Goal: Find specific page/section: Find specific page/section

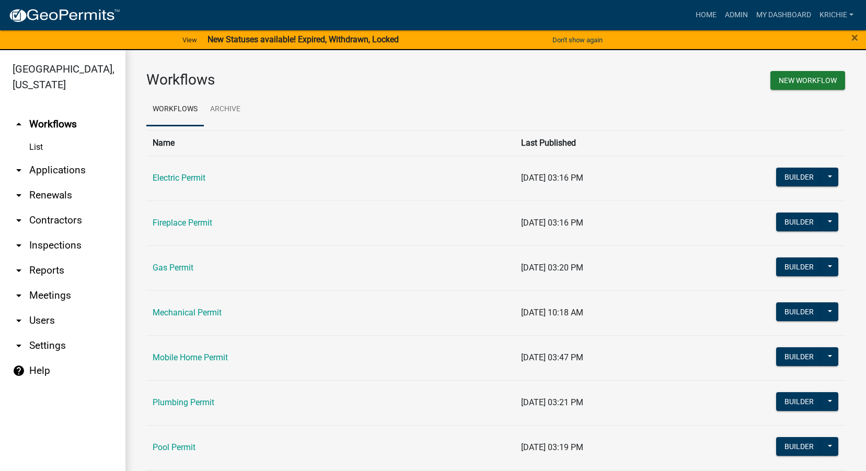
click at [64, 221] on link "arrow_drop_down Contractors" at bounding box center [62, 220] width 125 height 25
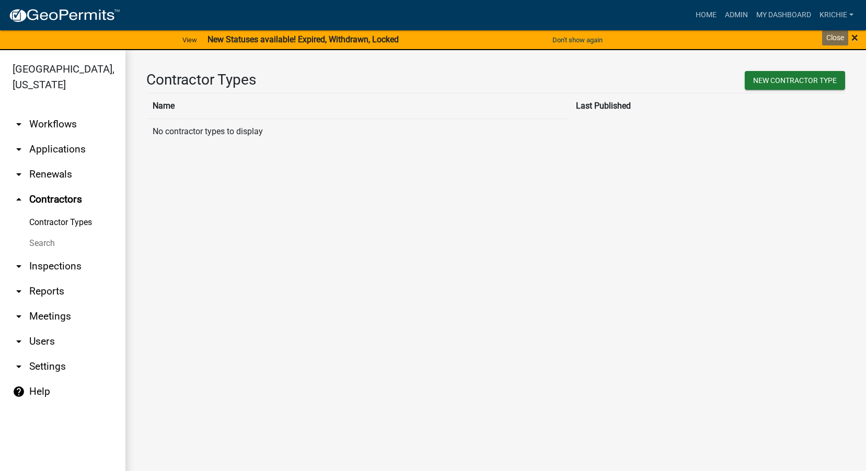
click at [857, 37] on span "×" at bounding box center [854, 37] width 7 height 15
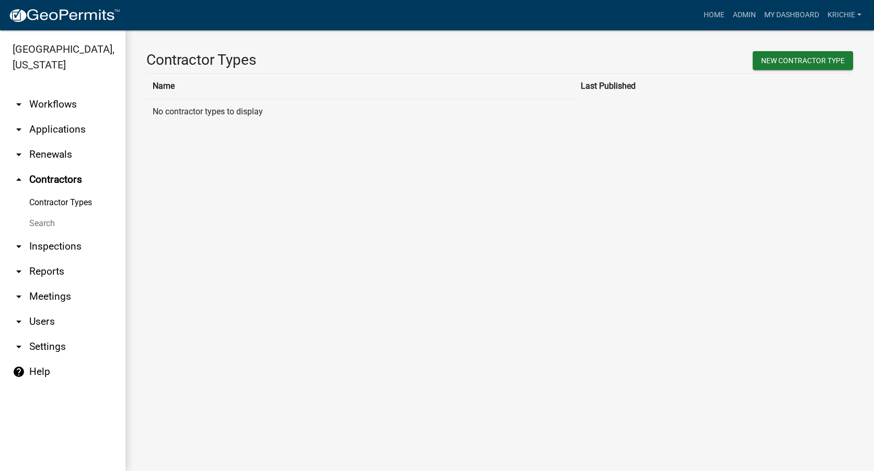
click at [45, 220] on link "Search" at bounding box center [62, 223] width 125 height 21
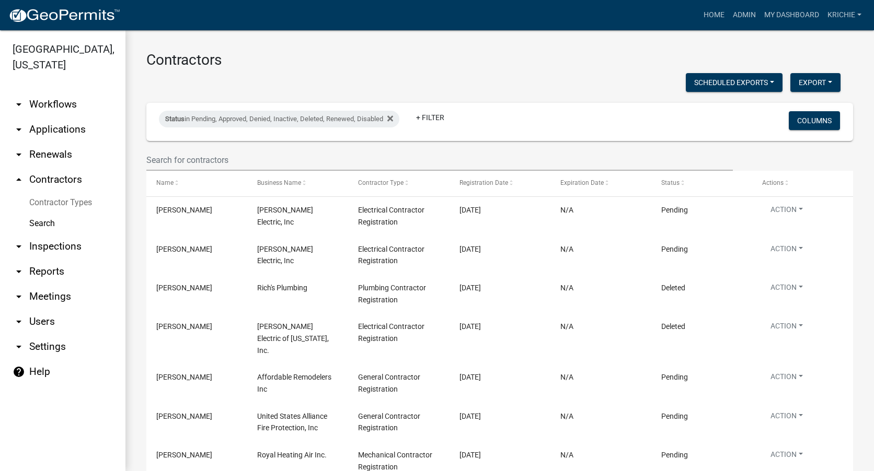
drag, startPoint x: 397, startPoint y: 123, endPoint x: 341, endPoint y: 130, distance: 55.8
click at [395, 123] on div "Status in Pending, Approved, Denied, Inactive, Deleted, Renewed, Disabled" at bounding box center [279, 119] width 240 height 17
select select "1: '0'"
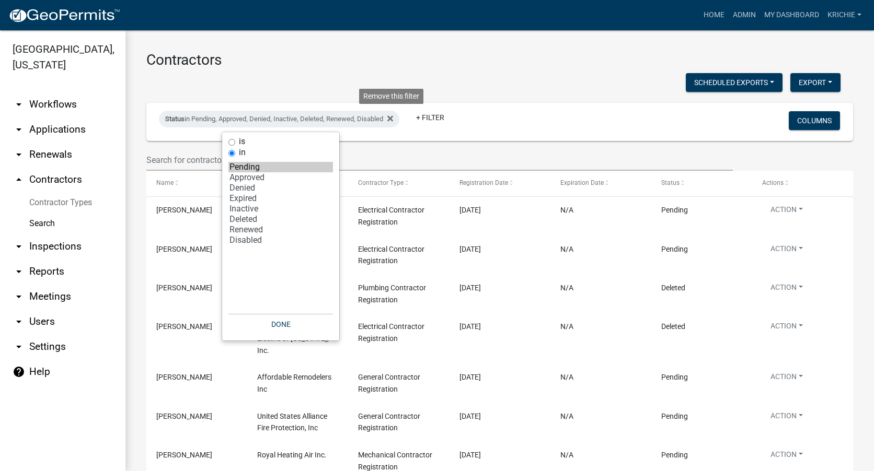
click at [389, 120] on fa-icon at bounding box center [388, 119] width 10 height 17
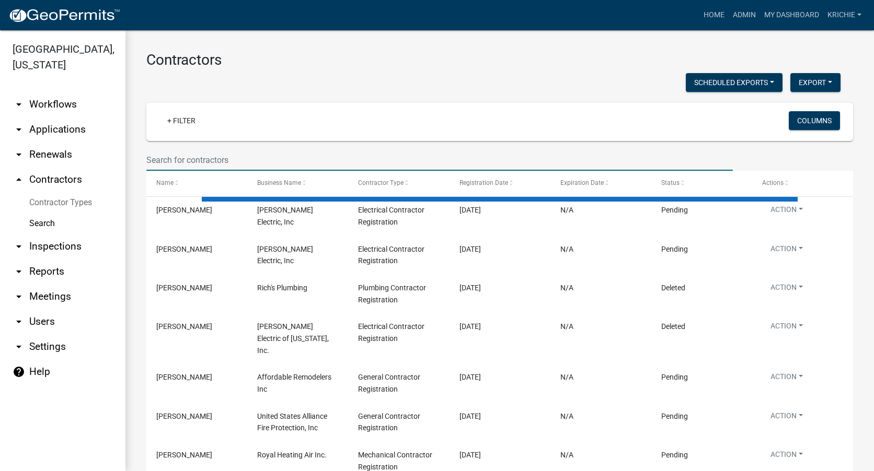
click at [210, 159] on input "text" at bounding box center [439, 159] width 586 height 21
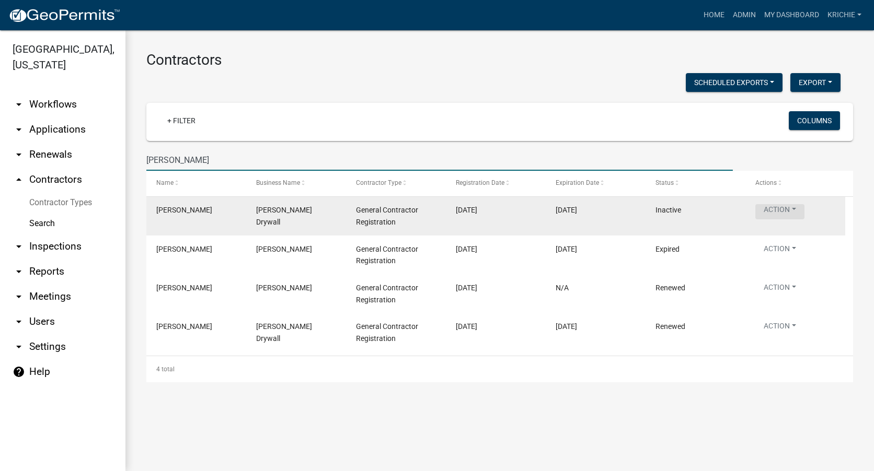
type input "[PERSON_NAME]"
click at [789, 208] on button "Action" at bounding box center [779, 211] width 49 height 15
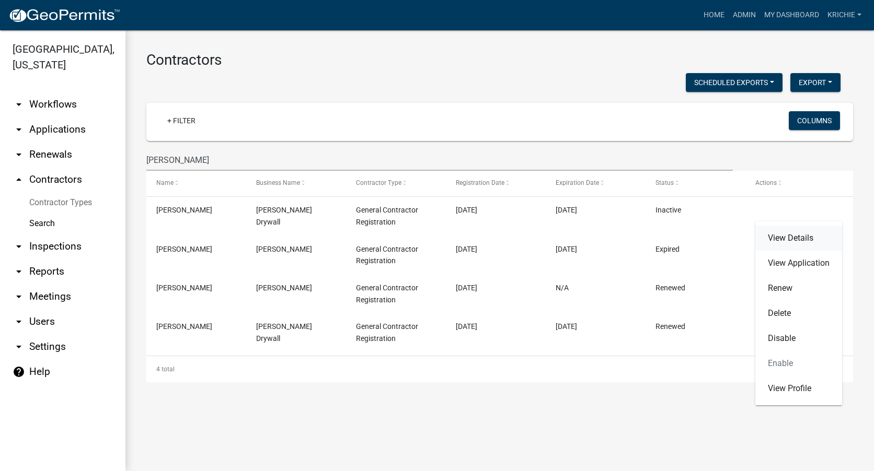
click at [821, 239] on link "View Details" at bounding box center [798, 238] width 87 height 25
